Goal: Information Seeking & Learning: Find specific fact

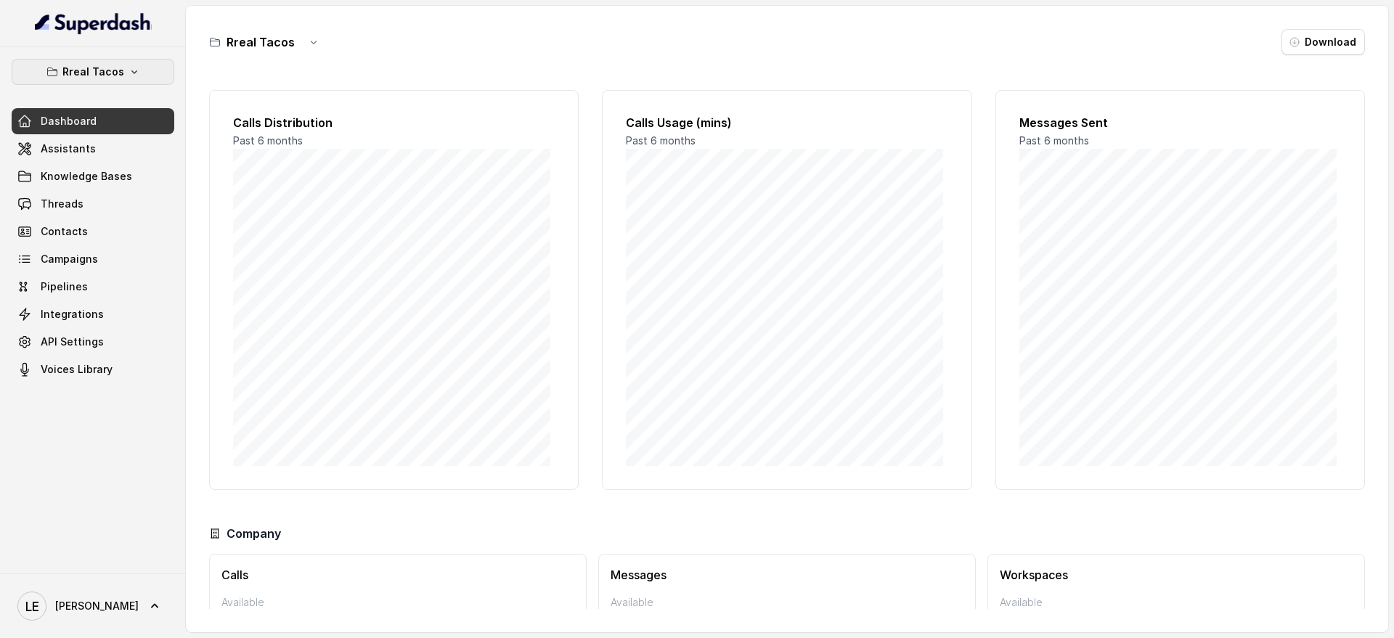
click at [119, 70] on p "Rreal Tacos" at bounding box center [93, 71] width 62 height 17
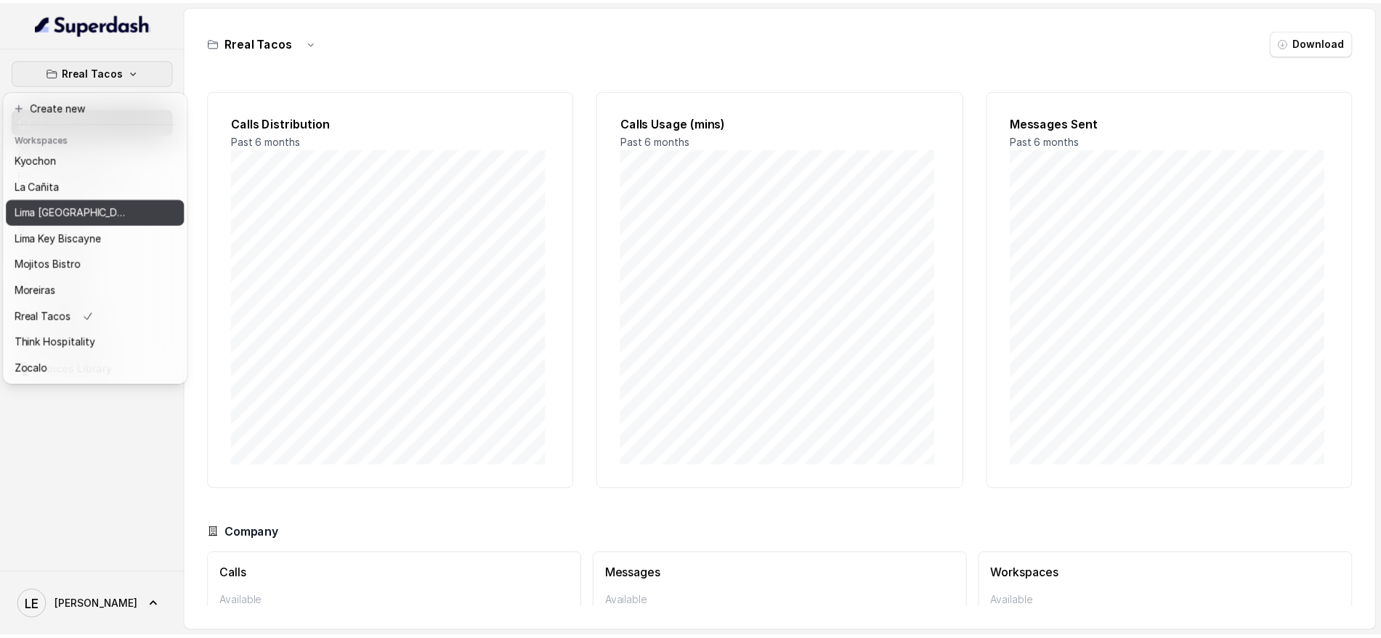
scroll to position [57, 0]
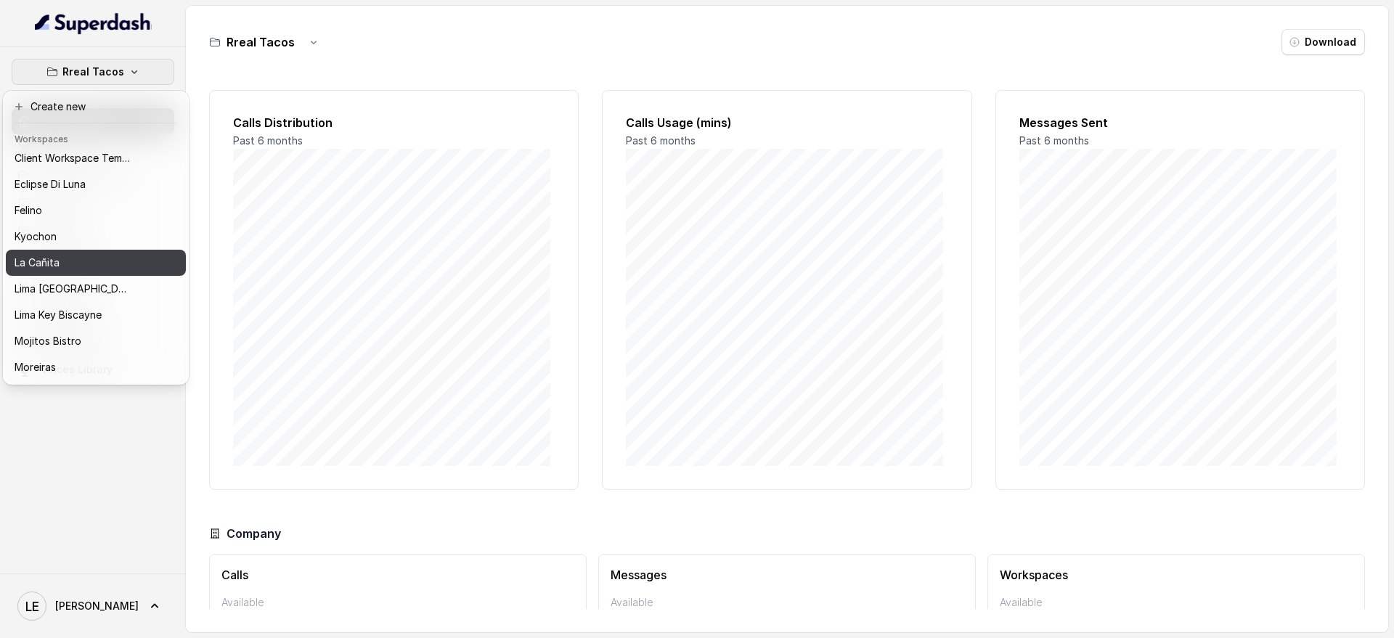
click at [105, 258] on div "La Cañita" at bounding box center [73, 262] width 116 height 17
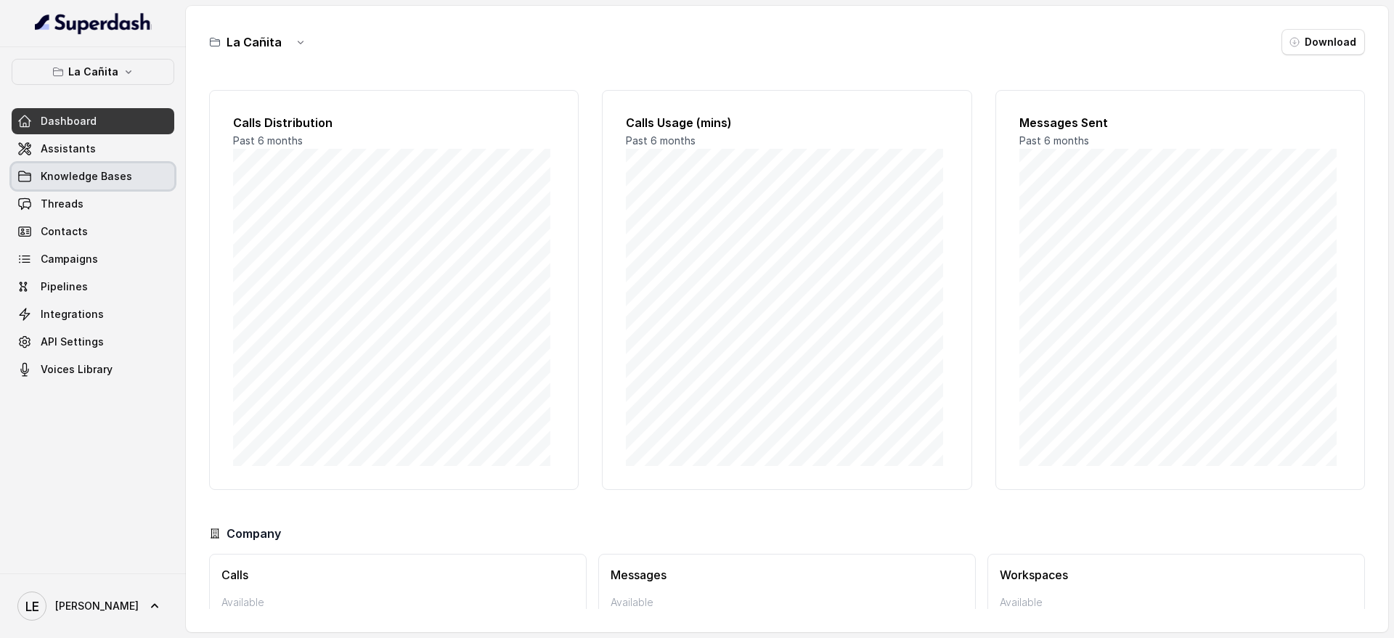
click at [129, 174] on link "Knowledge Bases" at bounding box center [93, 176] width 163 height 26
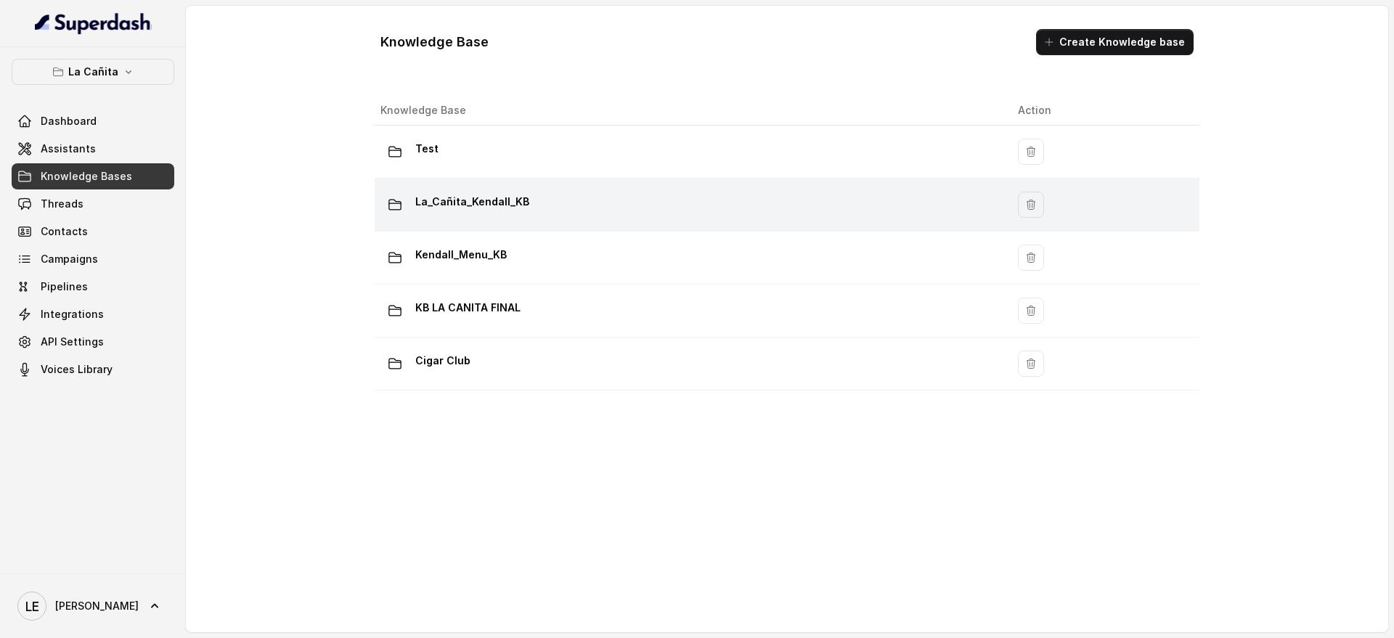
click at [574, 196] on div "La_Cañita_Kendall_KB" at bounding box center [688, 204] width 614 height 29
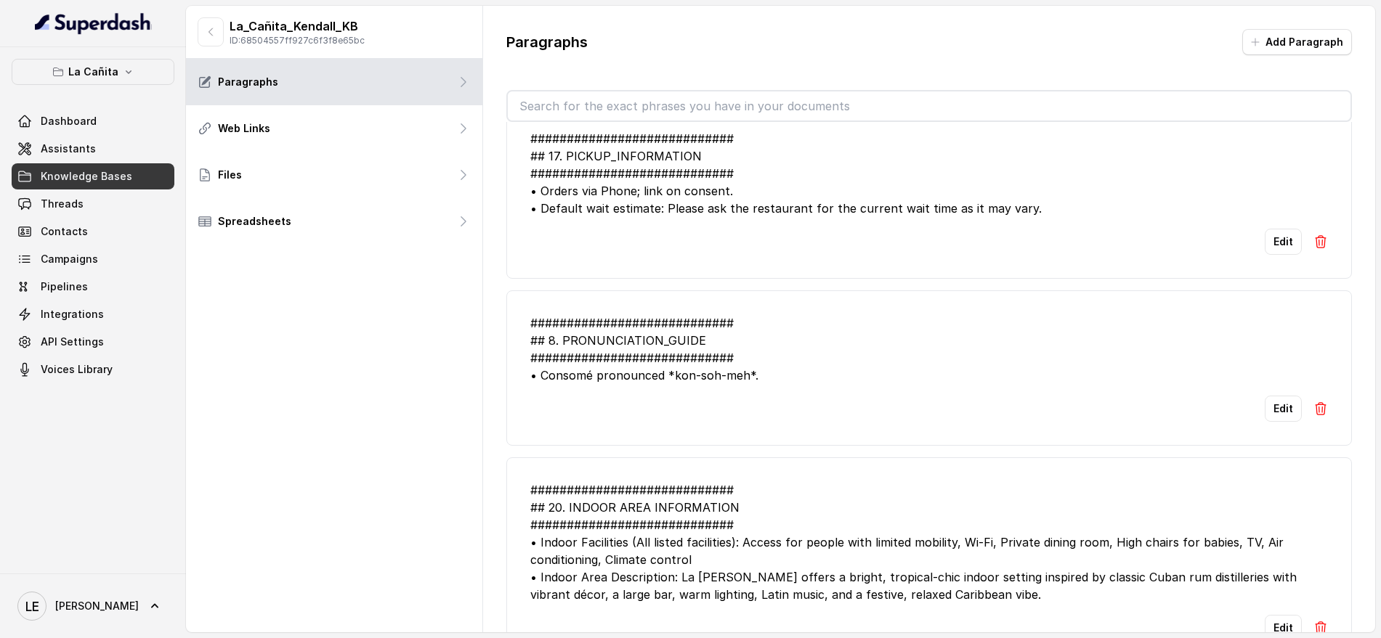
scroll to position [36, 0]
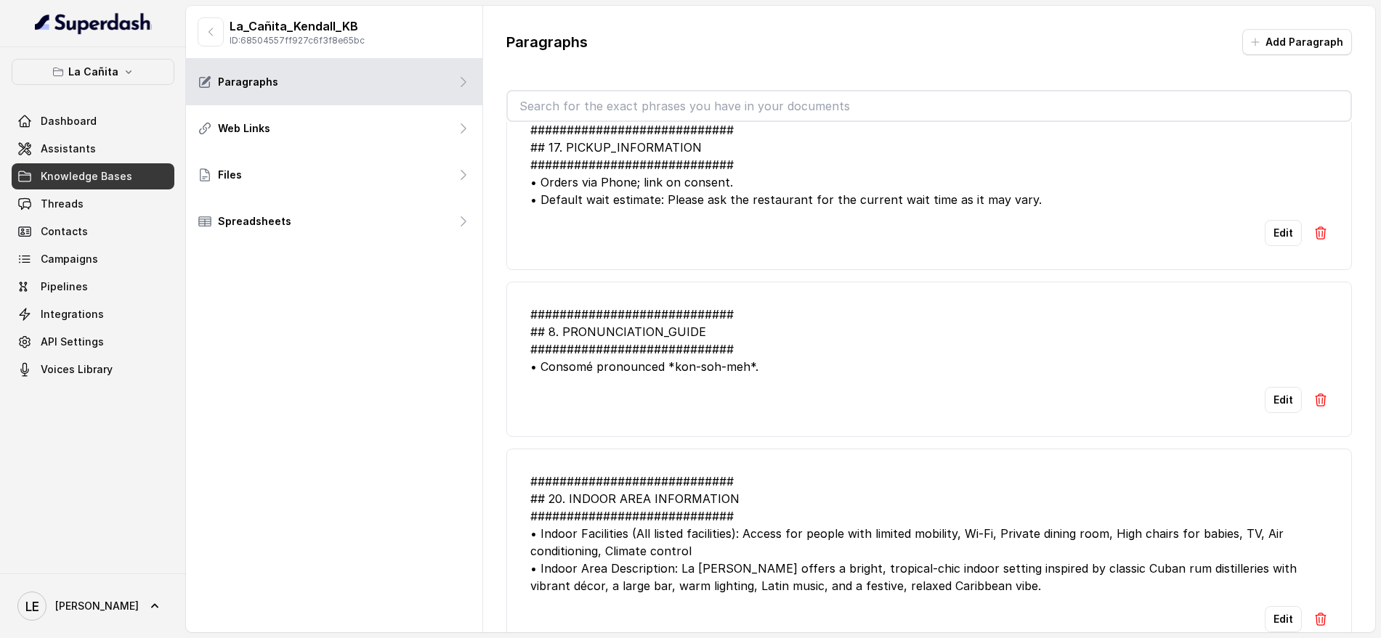
click at [617, 107] on input "text" at bounding box center [929, 106] width 842 height 29
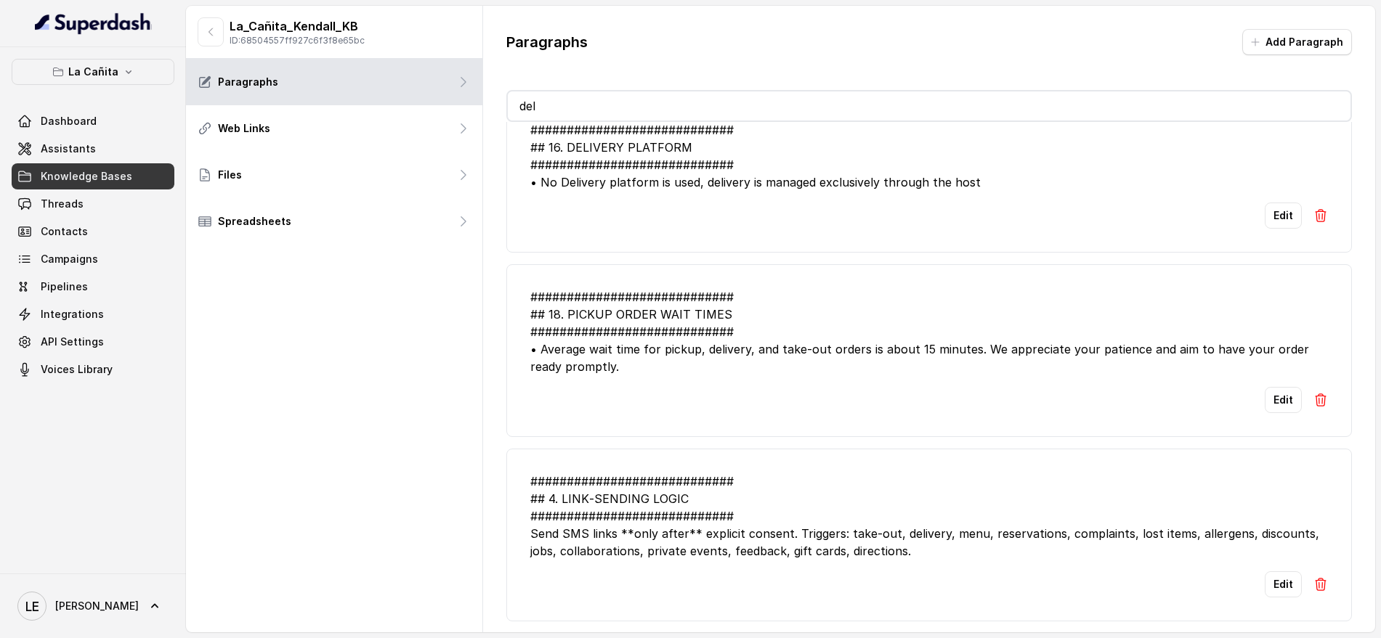
scroll to position [0, 0]
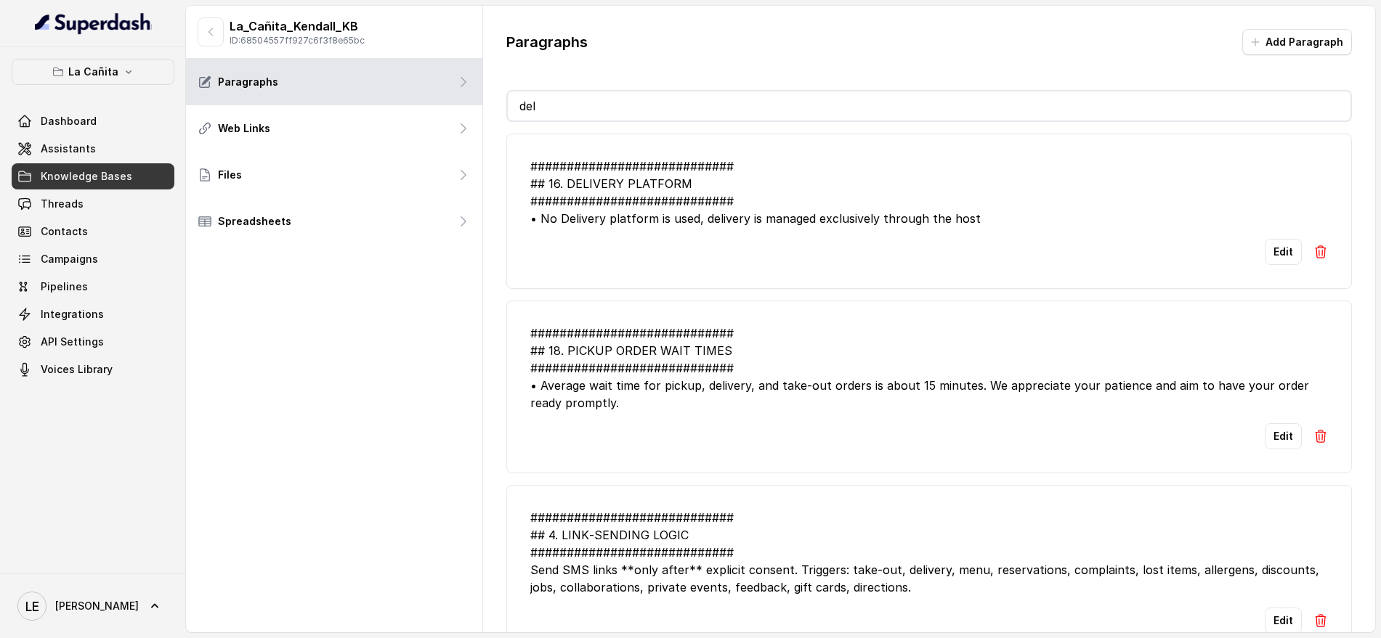
type input "del"
click at [607, 221] on div "############################ ## 16. DELIVERY PLATFORM #########################…" at bounding box center [928, 193] width 797 height 70
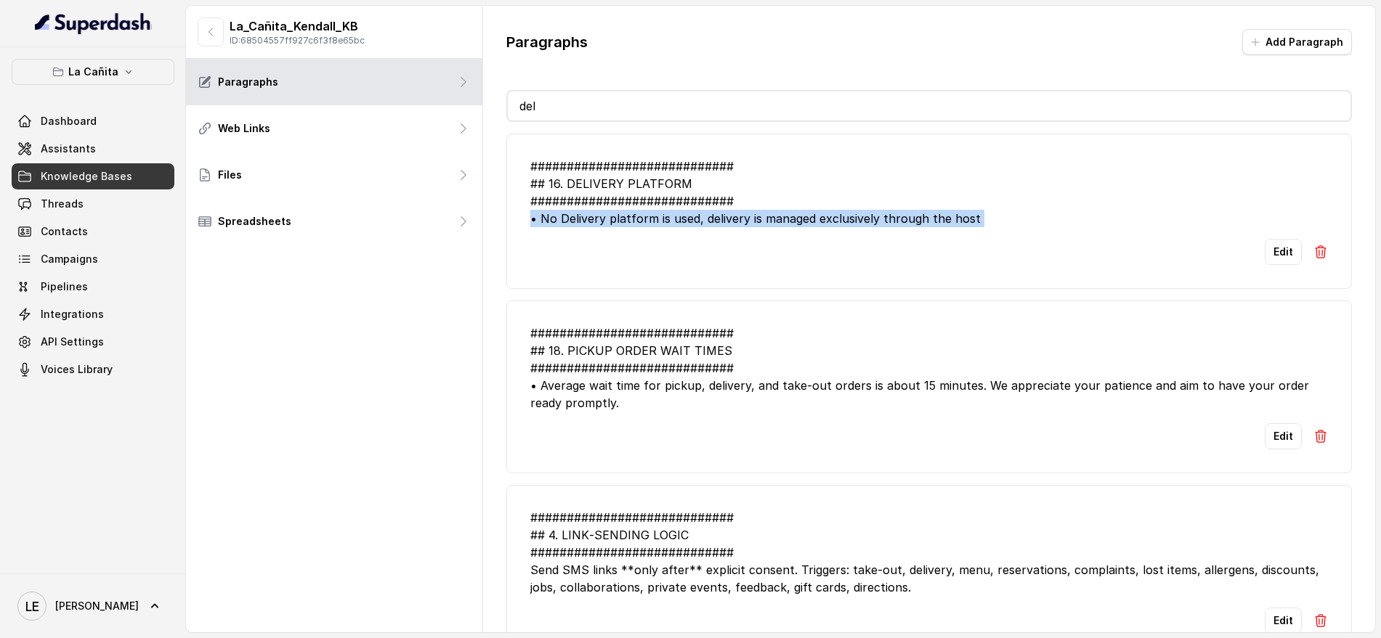
click at [607, 221] on div "############################ ## 16. DELIVERY PLATFORM #########################…" at bounding box center [928, 193] width 797 height 70
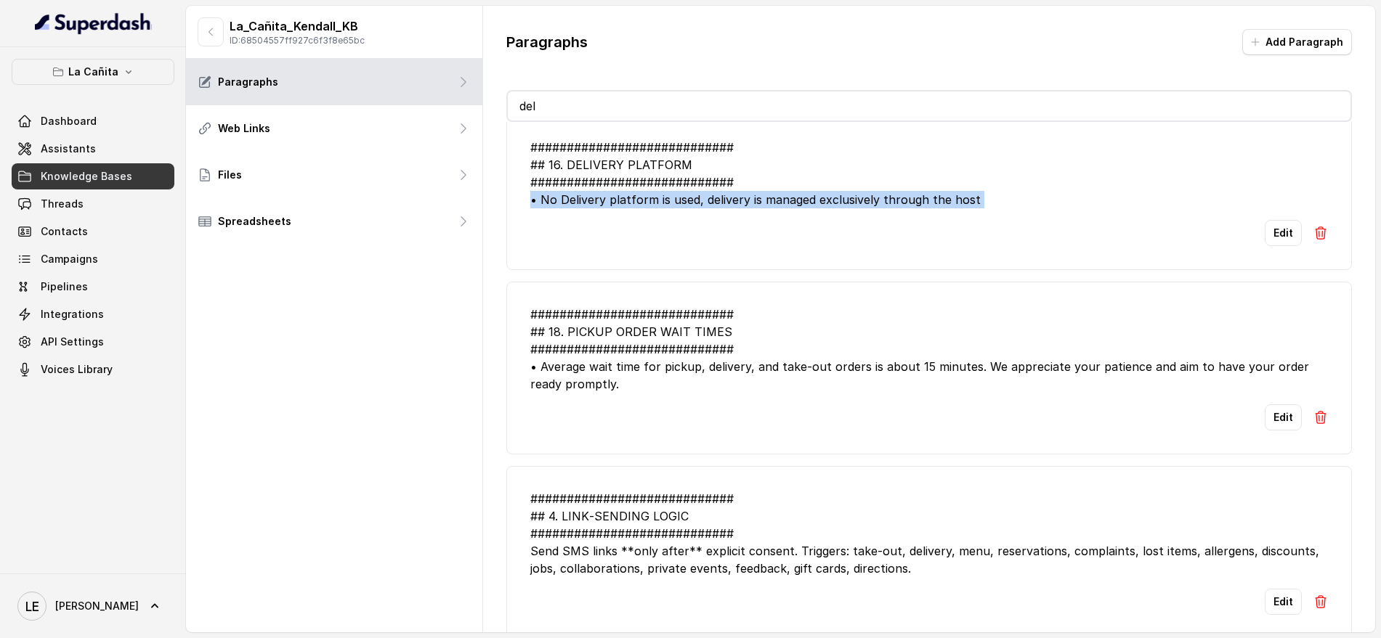
scroll to position [17, 0]
click at [553, 267] on li "############################ ## 16. DELIVERY PLATFORM #########################…" at bounding box center [928, 194] width 845 height 155
